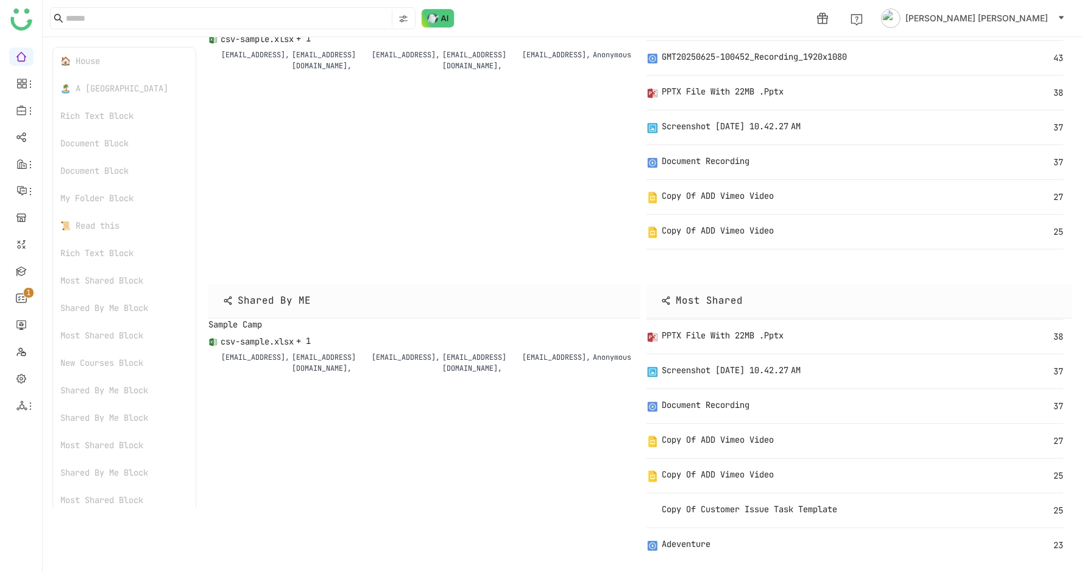
scroll to position [93, 0]
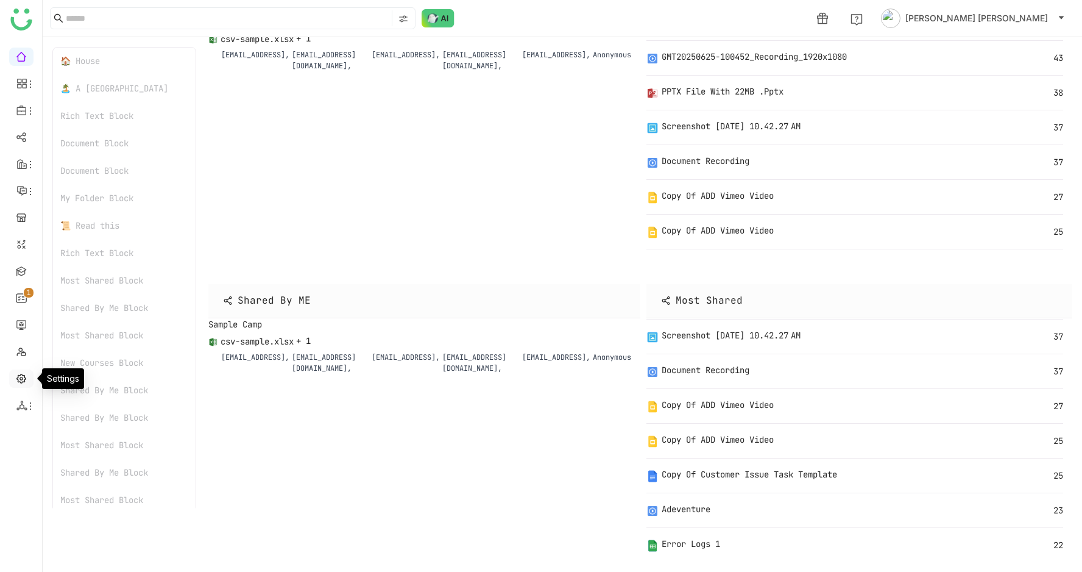
click at [19, 383] on link at bounding box center [21, 377] width 11 height 10
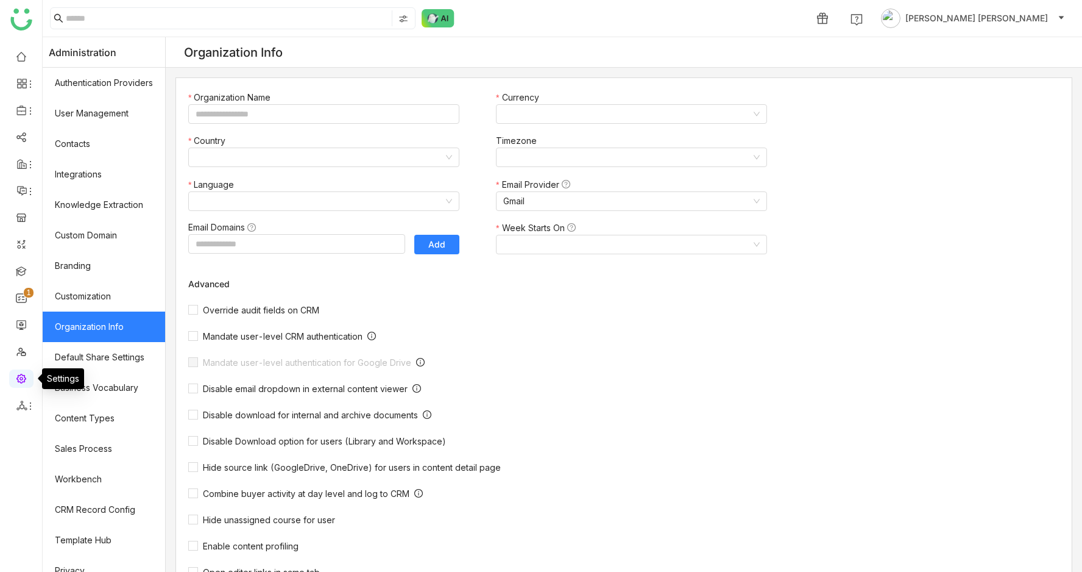
type input "*******"
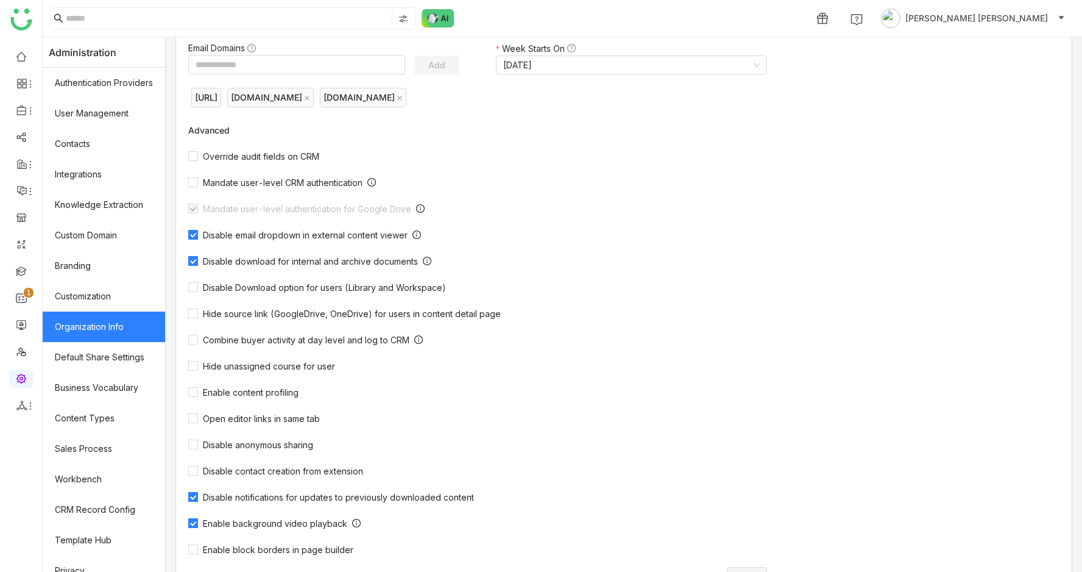
scroll to position [230, 0]
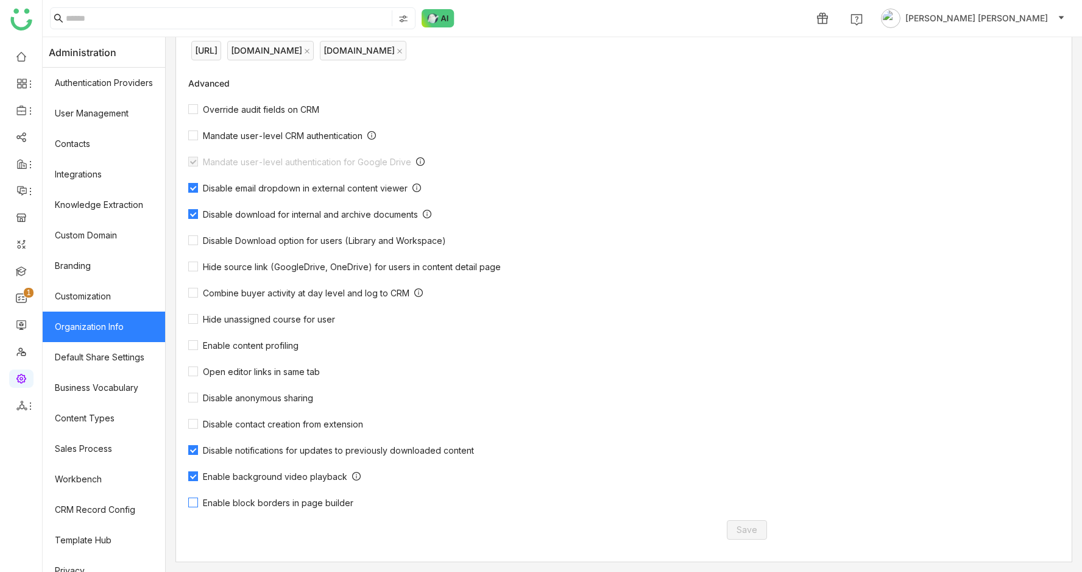
click at [251, 501] on span "Enable block borders in page builder" at bounding box center [278, 502] width 160 height 10
click at [731, 535] on button "Save" at bounding box center [747, 529] width 40 height 19
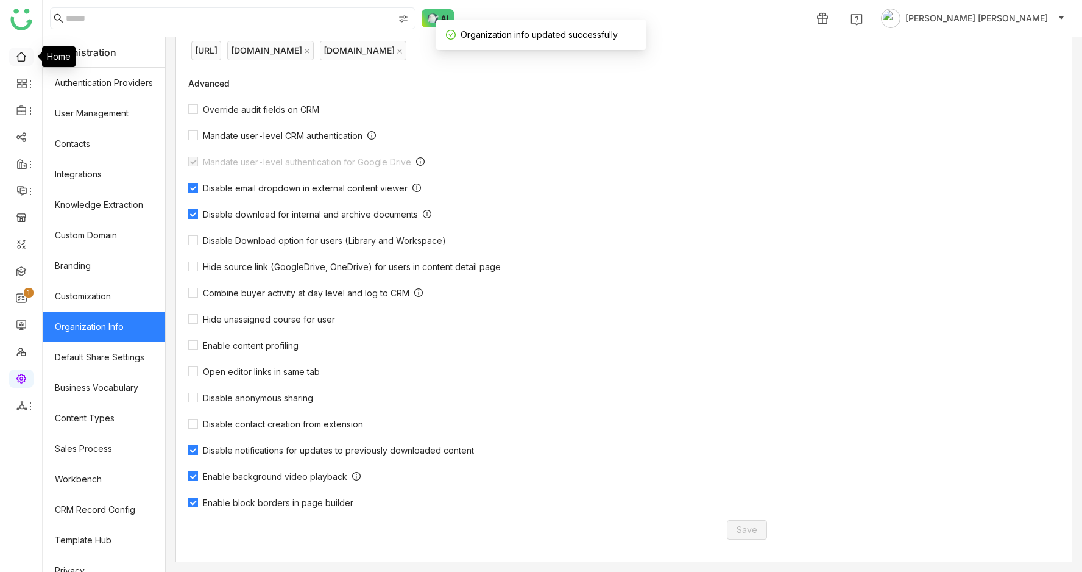
click at [27, 57] on link at bounding box center [21, 56] width 11 height 10
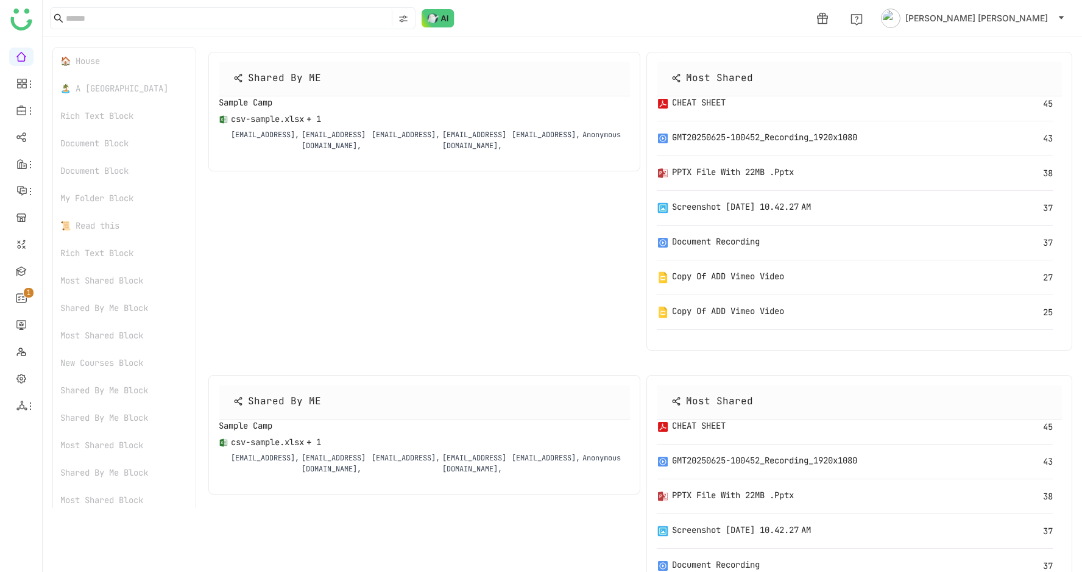
scroll to position [2153, 0]
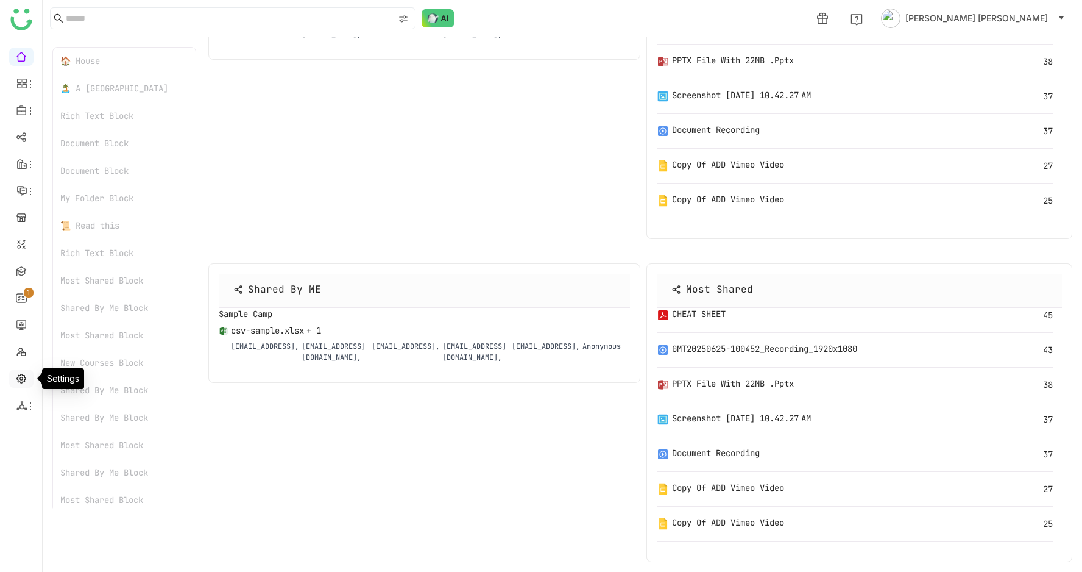
click at [18, 380] on link at bounding box center [21, 377] width 11 height 10
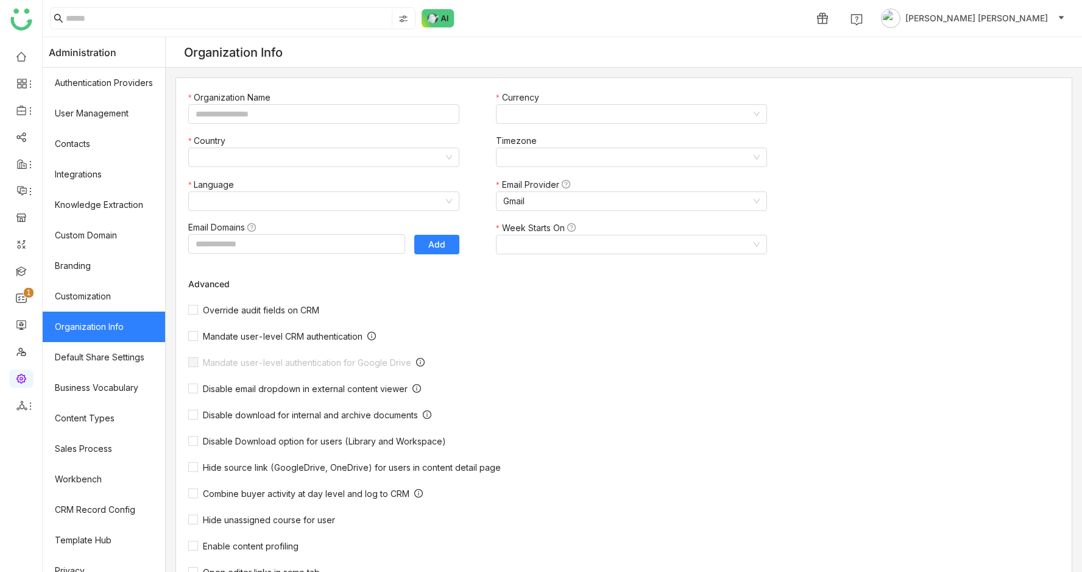
type input "*******"
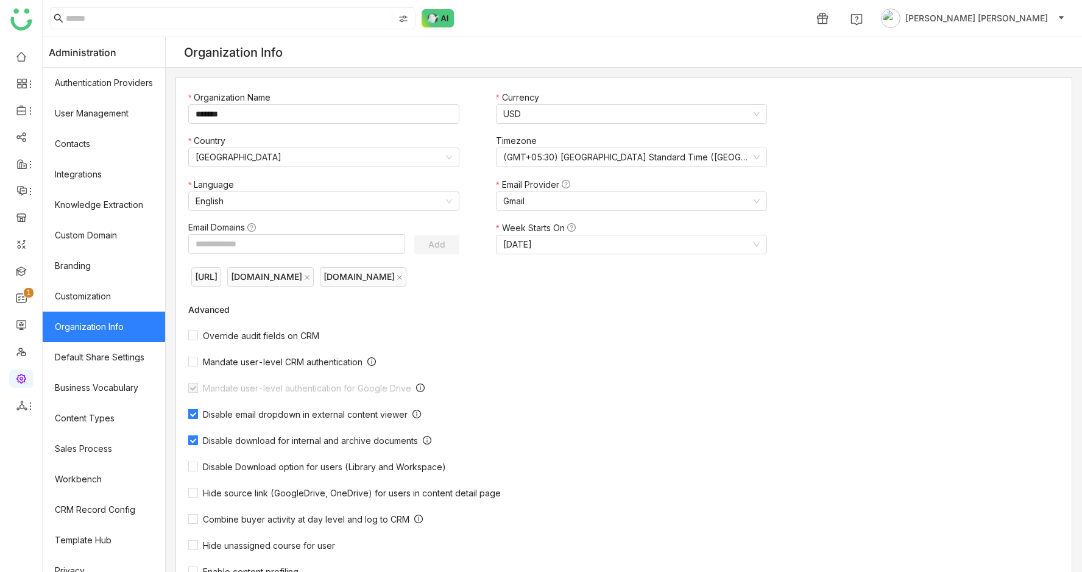
scroll to position [230, 0]
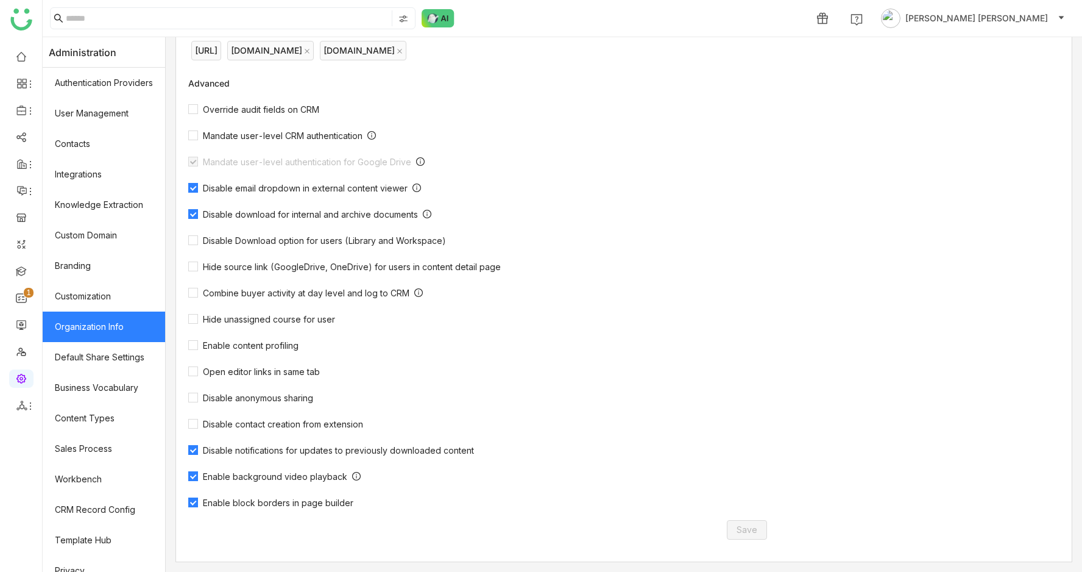
click at [286, 495] on div "Organization Name ******* Currency USD Country United States Timezone (GMT+05:3…" at bounding box center [489, 206] width 627 height 709
click at [16, 54] on link at bounding box center [21, 56] width 11 height 10
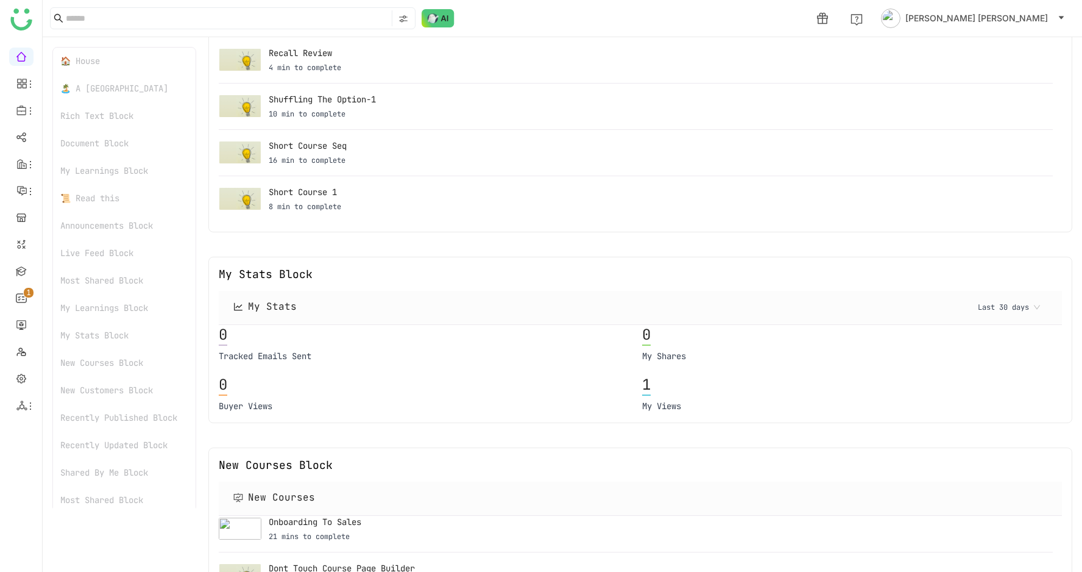
scroll to position [1796, 0]
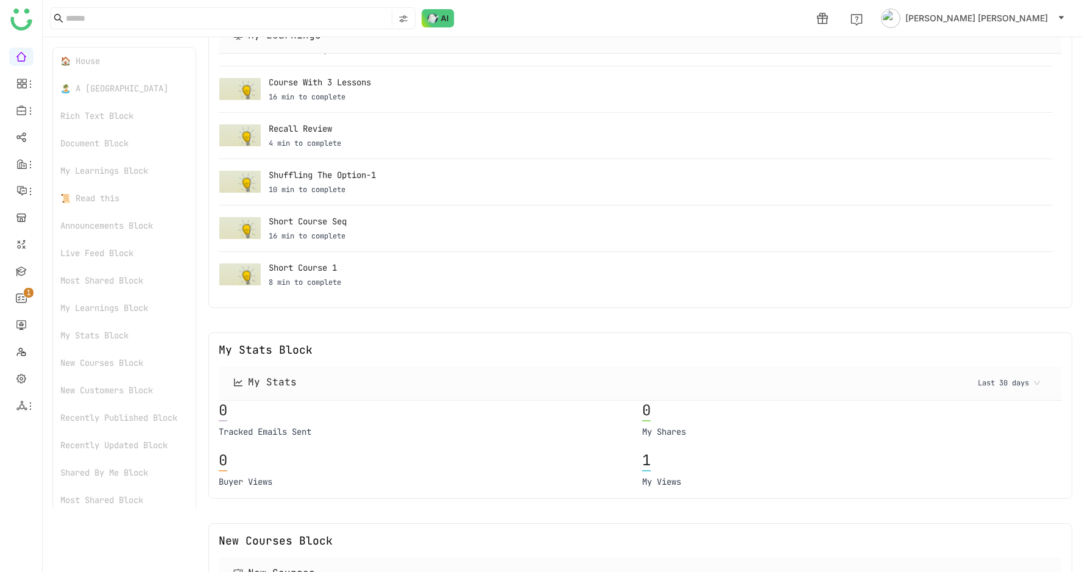
click at [1011, 384] on nz-select-item "Last 30 days" at bounding box center [1009, 383] width 62 height 18
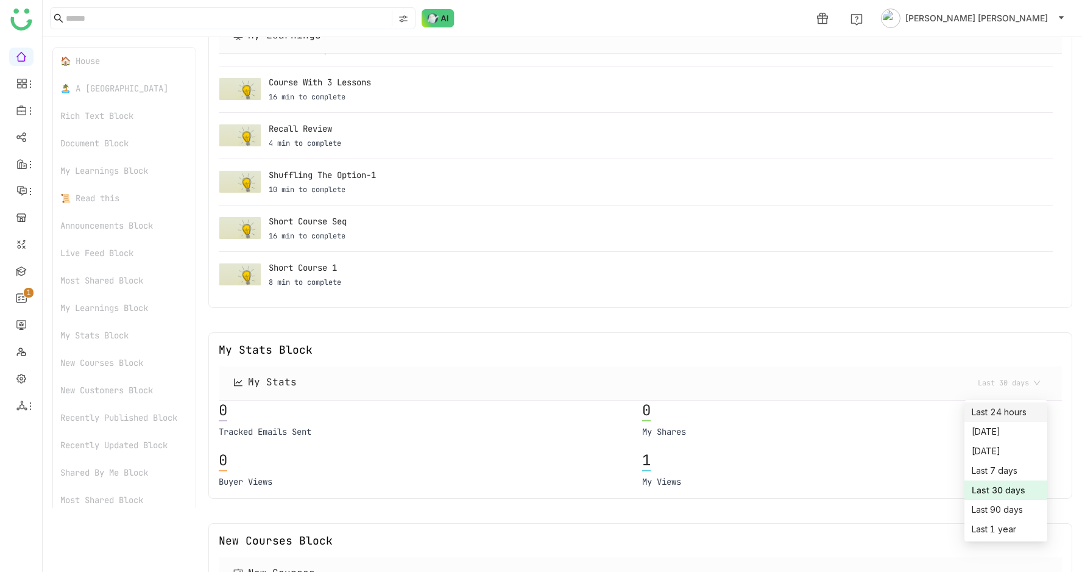
click at [857, 361] on div "My Stats Block My Stats Last 30 days 0 Tracked Emails Sent 0 My Shares 0 Buyer …" at bounding box center [640, 415] width 864 height 166
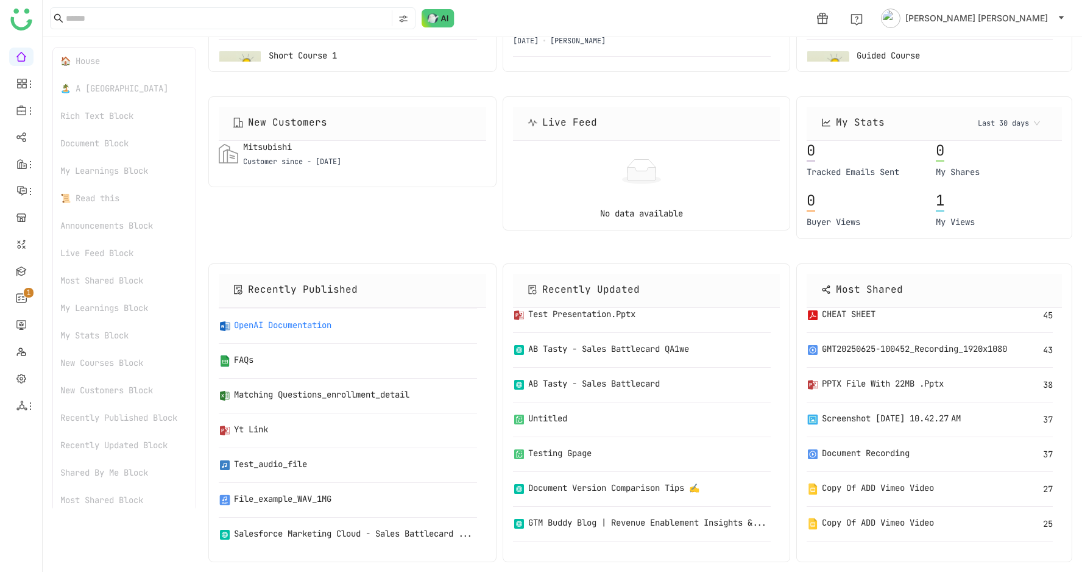
scroll to position [4619, 0]
